Goal: Task Accomplishment & Management: Manage account settings

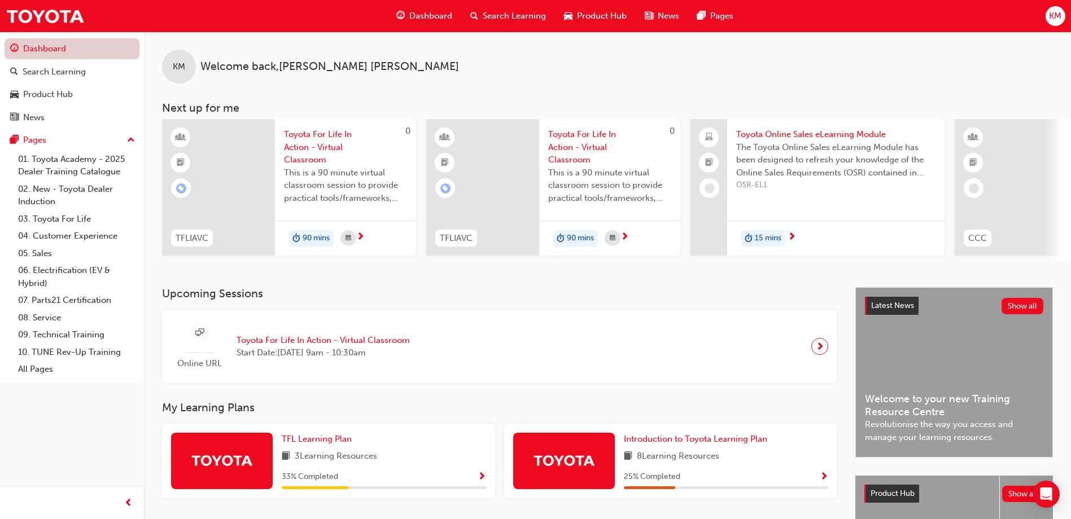
click at [55, 51] on link "Dashboard" at bounding box center [72, 48] width 135 height 21
click at [867, 81] on div "KM Welcome back , Kyle McQuillan" at bounding box center [607, 58] width 927 height 52
click at [1057, 20] on span "KM" at bounding box center [1055, 16] width 12 height 13
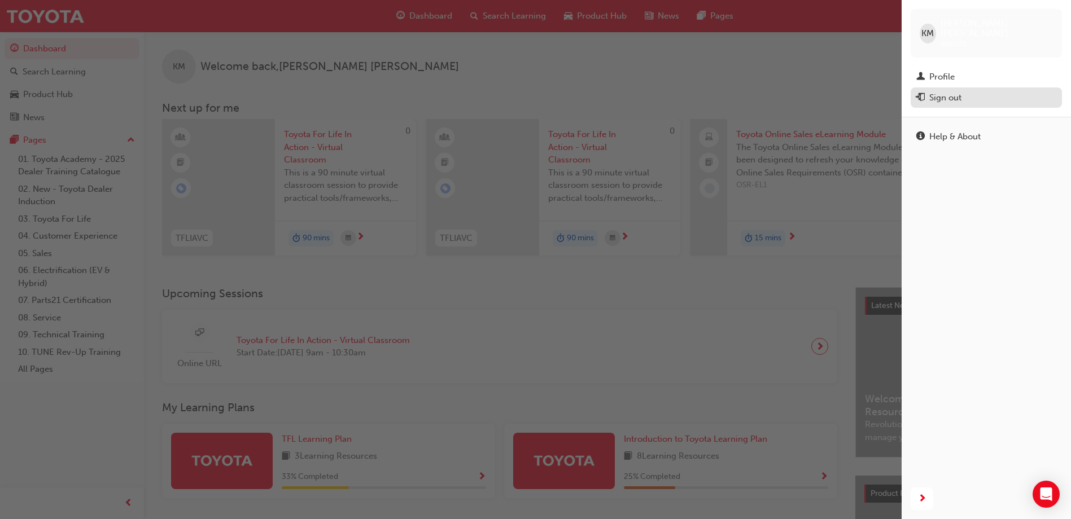
click at [957, 91] on div "Sign out" at bounding box center [945, 97] width 32 height 13
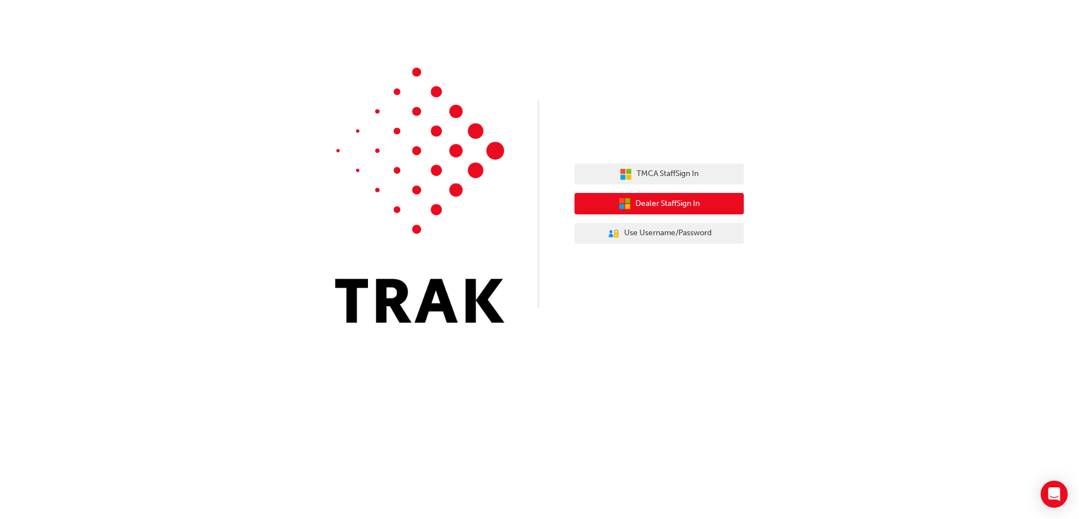
click at [704, 207] on button "Dealer Staff Sign In" at bounding box center [659, 203] width 169 height 21
click at [673, 202] on span "Dealer Staff Sign In" at bounding box center [667, 204] width 64 height 13
click at [651, 202] on span "Dealer Staff Sign In" at bounding box center [667, 204] width 64 height 13
click at [650, 201] on span "Dealer Staff Sign In" at bounding box center [667, 204] width 64 height 13
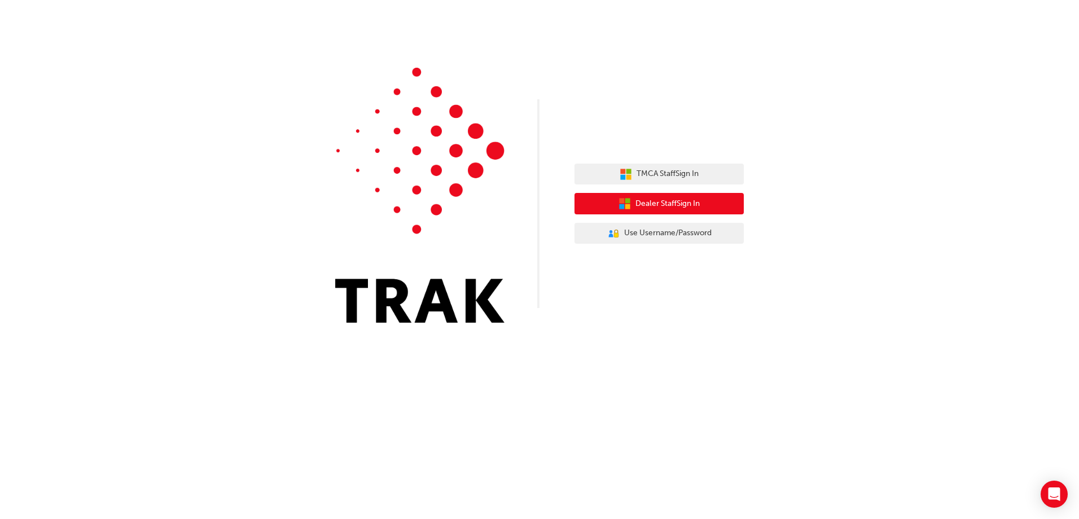
click at [650, 201] on span "Dealer Staff Sign In" at bounding box center [667, 204] width 64 height 13
